Goal: Information Seeking & Learning: Find specific fact

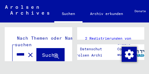
scroll to position [34, 0]
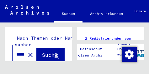
click at [58, 54] on icon at bounding box center [56, 56] width 5 height 5
click at [129, 55] on img "Zustimmung ändern" at bounding box center [128, 54] width 15 height 15
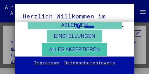
scroll to position [63, 0]
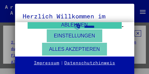
click at [71, 26] on button "Nicht notwendige Cookies ablehnen" at bounding box center [75, 22] width 94 height 13
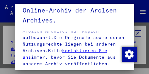
scroll to position [278, 0]
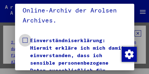
click at [23, 38] on span at bounding box center [25, 40] width 5 height 5
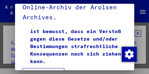
scroll to position [33, 0]
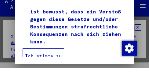
click at [44, 54] on button "Ich stimme zu" at bounding box center [44, 61] width 42 height 15
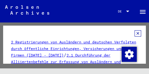
click at [135, 33] on icon at bounding box center [137, 33] width 7 height 6
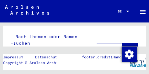
click at [42, 46] on div "********" at bounding box center [59, 53] width 96 height 14
click at [40, 50] on input "********" at bounding box center [61, 53] width 92 height 7
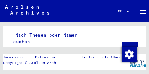
scroll to position [4, 0]
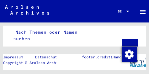
click at [29, 45] on input "**********" at bounding box center [61, 48] width 92 height 7
type input "**********"
click at [128, 48] on icon at bounding box center [129, 50] width 5 height 5
click at [127, 48] on icon at bounding box center [129, 50] width 5 height 5
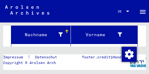
scroll to position [103, 0]
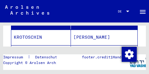
click at [37, 30] on mat-cell "KROTOSCHIN" at bounding box center [40, 37] width 59 height 15
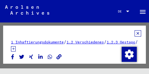
click at [135, 33] on icon at bounding box center [137, 33] width 7 height 6
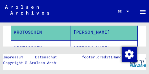
scroll to position [108, 0]
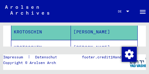
click at [36, 41] on mat-cell "KROTOSCHIN" at bounding box center [40, 47] width 59 height 15
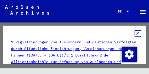
click at [134, 33] on icon at bounding box center [137, 33] width 7 height 6
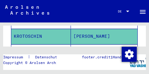
scroll to position [124, 0]
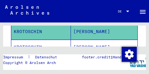
click at [37, 42] on mat-cell "KROTOSCHIN" at bounding box center [40, 47] width 59 height 15
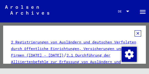
click at [135, 33] on icon at bounding box center [137, 33] width 7 height 6
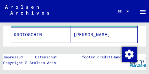
scroll to position [147, 0]
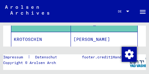
click at [49, 34] on mat-cell "KROTOSCHIN" at bounding box center [40, 39] width 59 height 15
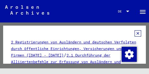
click at [134, 34] on icon at bounding box center [137, 33] width 7 height 6
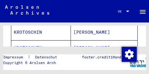
scroll to position [96, 0]
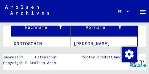
click at [37, 38] on mat-cell "KROTOSCHIN" at bounding box center [40, 43] width 59 height 15
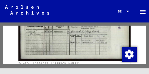
scroll to position [158, 0]
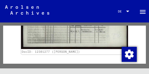
drag, startPoint x: 86, startPoint y: 51, endPoint x: 20, endPoint y: 48, distance: 65.8
click at [20, 48] on div "DocID: 12301277 ([PERSON_NAME]) DocID: 12301277 ([PERSON_NAME])" at bounding box center [74, 59] width 127 height 161
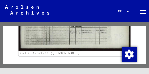
click at [84, 51] on div "DocID: 12301277 ([PERSON_NAME])" at bounding box center [74, 53] width 111 height 4
drag, startPoint x: 84, startPoint y: 51, endPoint x: 40, endPoint y: 49, distance: 44.5
click at [40, 51] on div "DocID: 12301277 ([PERSON_NAME])" at bounding box center [74, 54] width 112 height 6
copy link "DocID: 12301277 ([PERSON_NAME])"
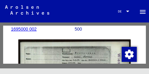
scroll to position [62, 0]
